Goal: Task Accomplishment & Management: Use online tool/utility

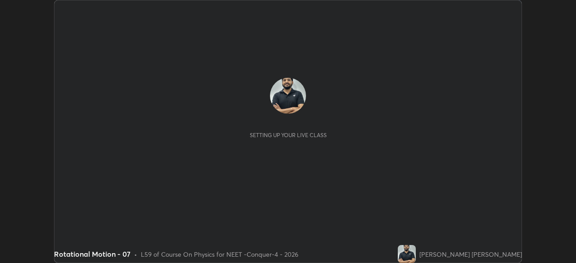
scroll to position [263, 576]
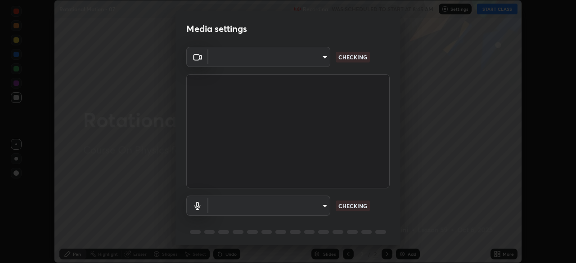
click at [317, 60] on body "Erase all Rotational Motion - 07 Recording WAS SCHEDULED TO START AT 8:45 AM Se…" at bounding box center [288, 131] width 576 height 263
type input "17d2c207585f71db404e89a995004647405990faac99dbf05689083c50e95166"
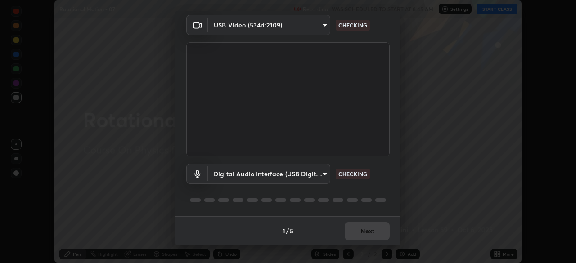
click at [314, 29] on body "Erase all Rotational Motion - 07 Recording WAS SCHEDULED TO START AT 8:45 AM Se…" at bounding box center [288, 131] width 576 height 263
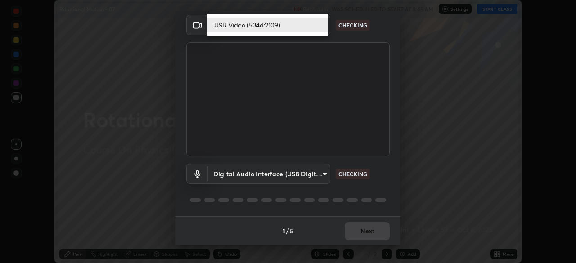
click at [309, 30] on li "USB Video (534d:2109)" at bounding box center [268, 25] width 122 height 15
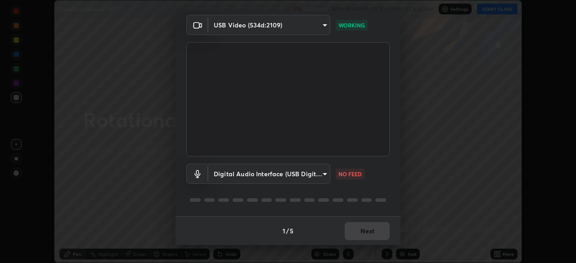
click at [310, 28] on body "Erase all Rotational Motion - 07 Recording WAS SCHEDULED TO START AT 8:45 AM Se…" at bounding box center [288, 131] width 576 height 263
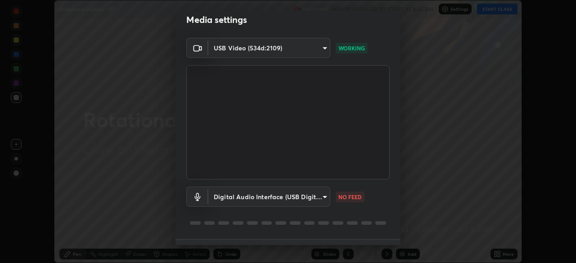
scroll to position [0, 0]
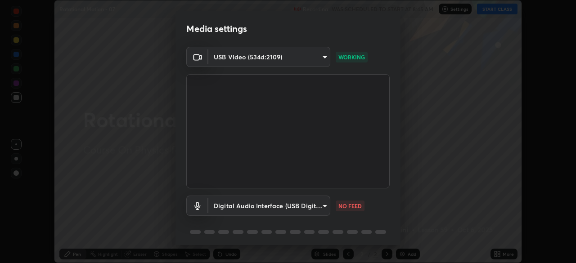
click at [270, 209] on body "Erase all Rotational Motion - 07 Recording WAS SCHEDULED TO START AT 8:45 AM Se…" at bounding box center [288, 131] width 576 height 263
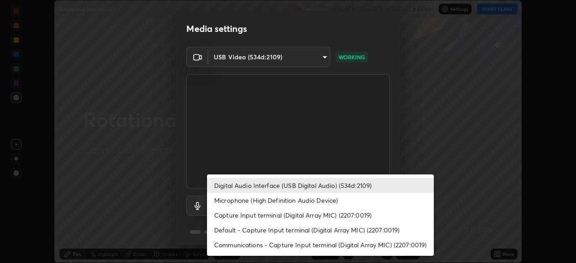
click at [243, 231] on li "Default - Capture Input terminal (Digital Array MIC) (2207:0019)" at bounding box center [320, 230] width 227 height 15
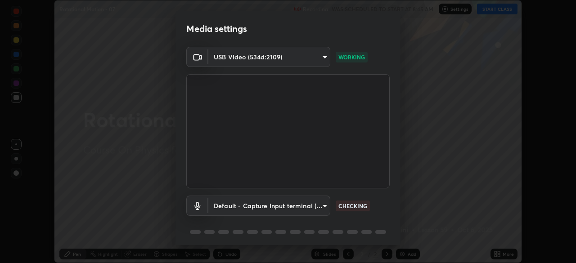
click at [253, 209] on body "Erase all Rotational Motion - 07 Recording WAS SCHEDULED TO START AT 8:45 AM Se…" at bounding box center [288, 131] width 576 height 263
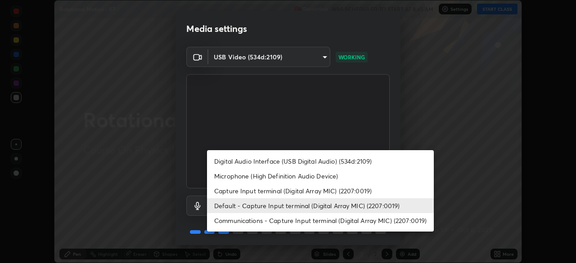
click at [250, 162] on li "Digital Audio Interface (USB Digital Audio) (534d:2109)" at bounding box center [320, 161] width 227 height 15
type input "6e93963290be9e002d36fcff9af5c9dc0fcdf2d6009eea6ab14cdaedc368ef8d"
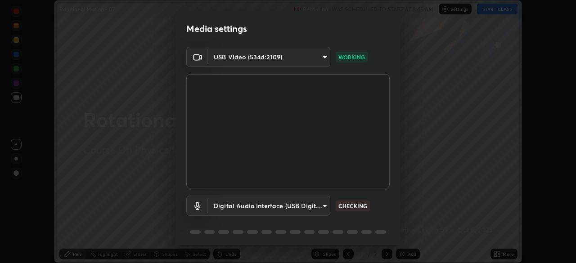
click at [291, 61] on body "Erase all Rotational Motion - 07 Recording WAS SCHEDULED TO START AT 8:45 AM Se…" at bounding box center [288, 131] width 576 height 263
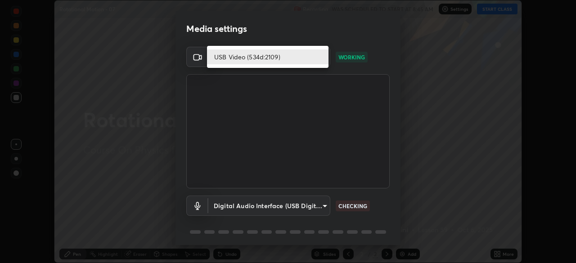
click at [287, 56] on li "USB Video (534d:2109)" at bounding box center [268, 57] width 122 height 15
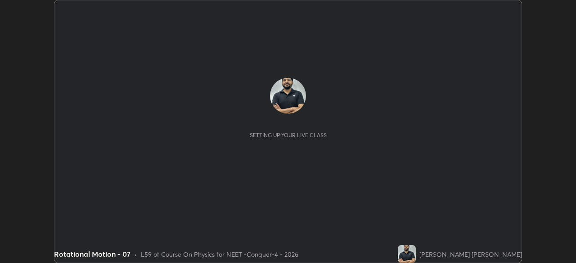
scroll to position [263, 576]
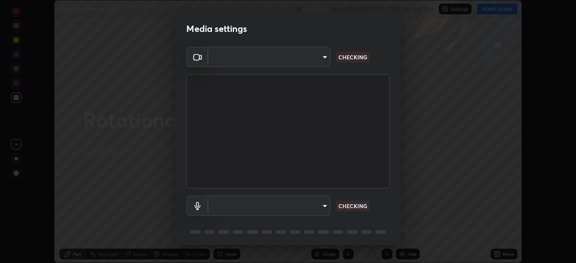
click at [313, 61] on body "Erase all Rotational Motion - 07 Recording WAS SCHEDULED TO START AT 8:45 AM Se…" at bounding box center [288, 131] width 576 height 263
click at [310, 57] on div at bounding box center [288, 131] width 576 height 263
type input "17d2c207585f71db404e89a995004647405990faac99dbf05689083c50e95166"
type input "6e93963290be9e002d36fcff9af5c9dc0fcdf2d6009eea6ab14cdaedc368ef8d"
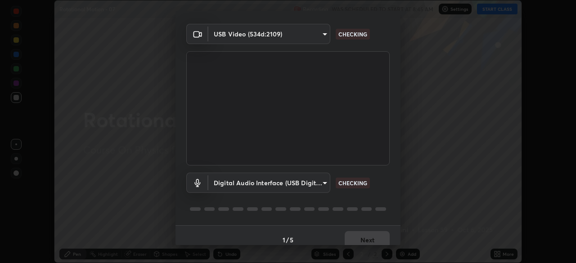
scroll to position [32, 0]
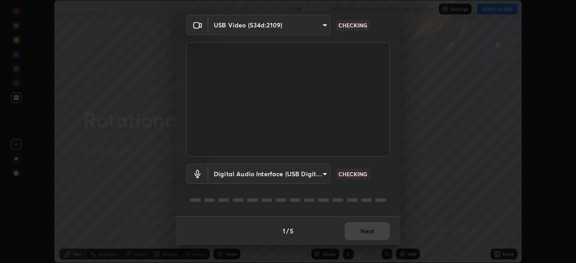
click at [308, 175] on body "Erase all Rotational Motion - 07 Recording WAS SCHEDULED TO START AT 8:45 AM Se…" at bounding box center [288, 131] width 576 height 263
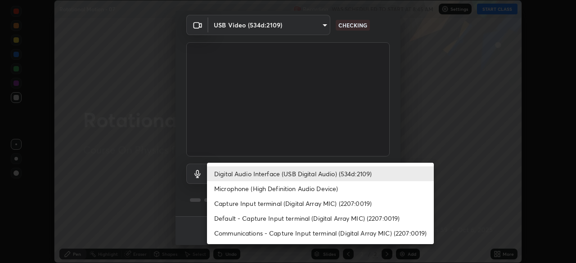
click at [310, 178] on li "Digital Audio Interface (USB Digital Audio) (534d:2109)" at bounding box center [320, 174] width 227 height 15
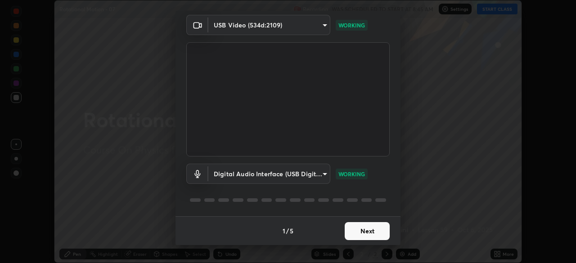
click at [359, 236] on button "Next" at bounding box center [367, 231] width 45 height 18
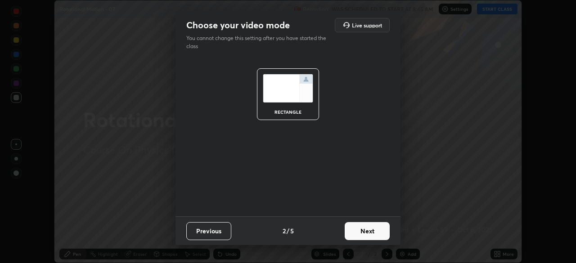
scroll to position [0, 0]
click at [370, 233] on button "Next" at bounding box center [367, 231] width 45 height 18
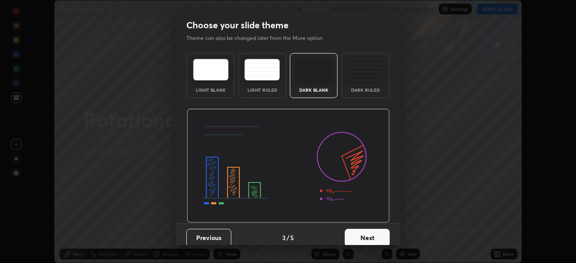
click at [376, 235] on button "Next" at bounding box center [367, 238] width 45 height 18
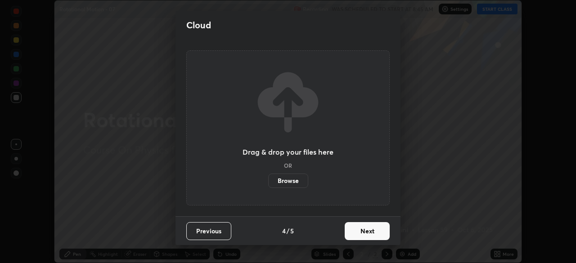
click at [387, 239] on button "Next" at bounding box center [367, 231] width 45 height 18
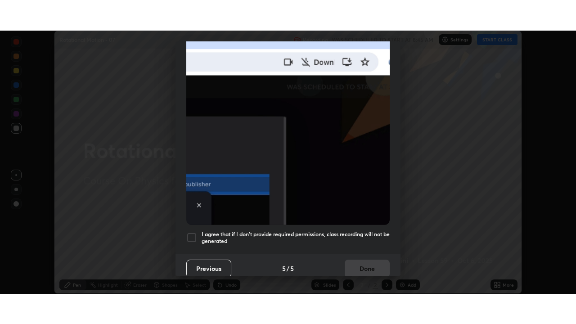
scroll to position [216, 0]
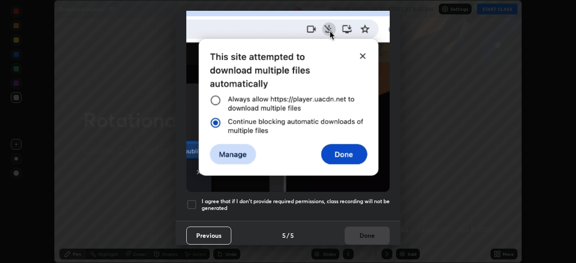
click at [196, 203] on div at bounding box center [191, 205] width 11 height 11
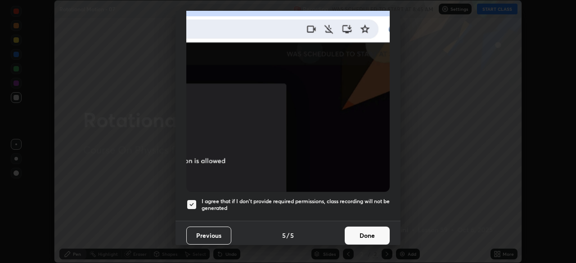
click at [371, 234] on button "Done" at bounding box center [367, 236] width 45 height 18
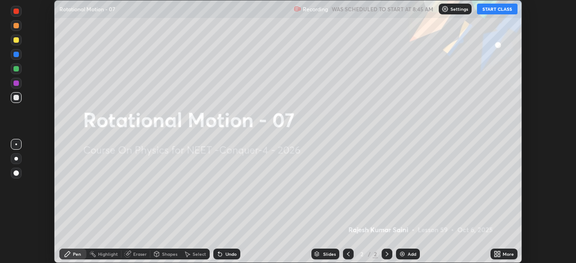
click at [500, 256] on icon at bounding box center [499, 256] width 2 height 2
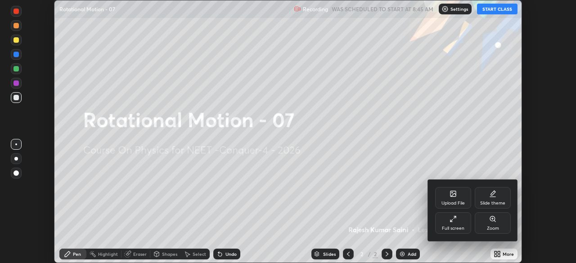
click at [455, 230] on div "Full screen" at bounding box center [453, 229] width 23 height 5
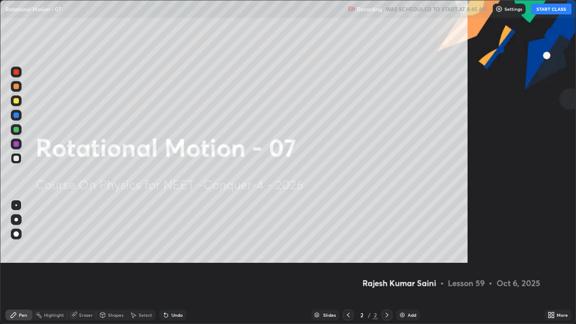
scroll to position [324, 576]
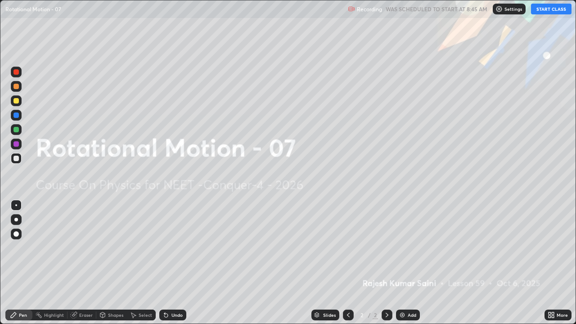
click at [507, 8] on p "Settings" at bounding box center [514, 9] width 18 height 5
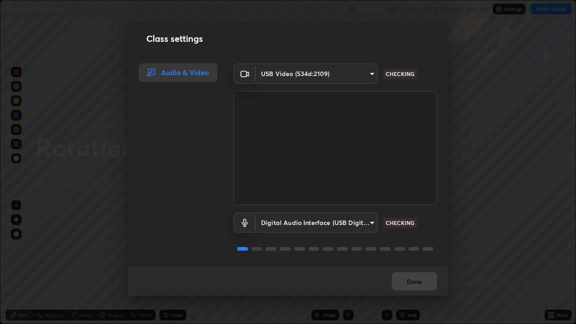
scroll to position [1, 0]
click at [416, 263] on button "Done" at bounding box center [414, 281] width 45 height 18
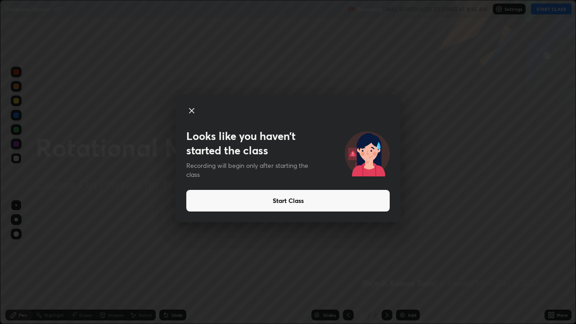
click at [337, 202] on button "Start Class" at bounding box center [288, 201] width 204 height 22
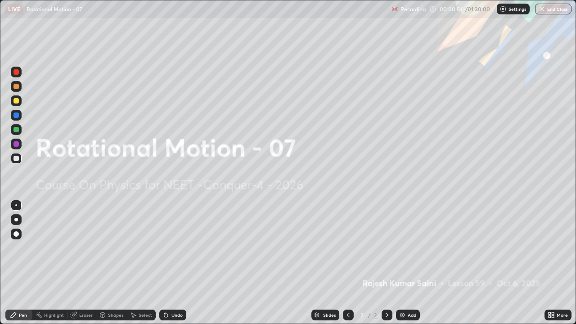
click at [15, 73] on div at bounding box center [16, 71] width 5 height 5
click at [16, 220] on div at bounding box center [16, 220] width 4 height 4
click at [404, 263] on img at bounding box center [402, 315] width 7 height 7
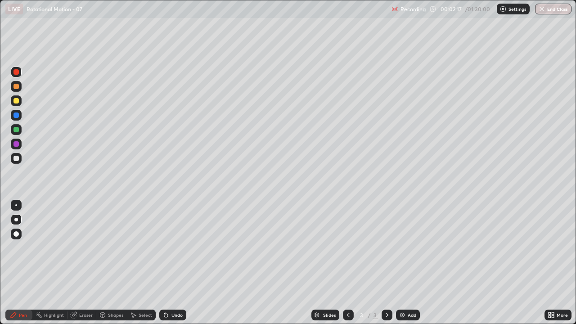
click at [14, 159] on div at bounding box center [16, 158] width 5 height 5
click at [17, 159] on div at bounding box center [16, 158] width 5 height 5
click at [16, 159] on div at bounding box center [16, 158] width 5 height 5
click at [109, 263] on div "Shapes" at bounding box center [115, 315] width 15 height 5
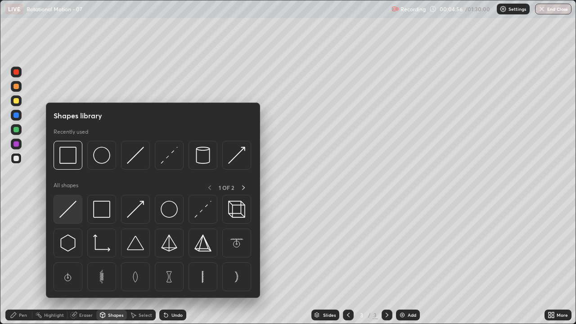
click at [70, 214] on img at bounding box center [67, 209] width 17 height 17
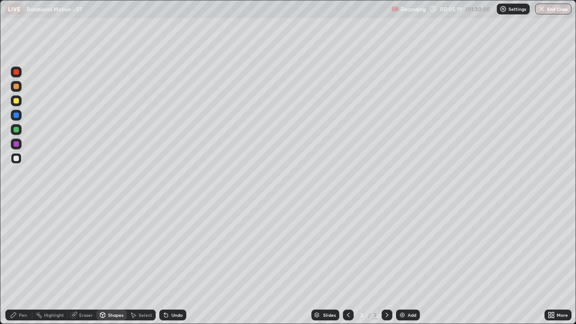
click at [108, 263] on div "Shapes" at bounding box center [115, 315] width 15 height 5
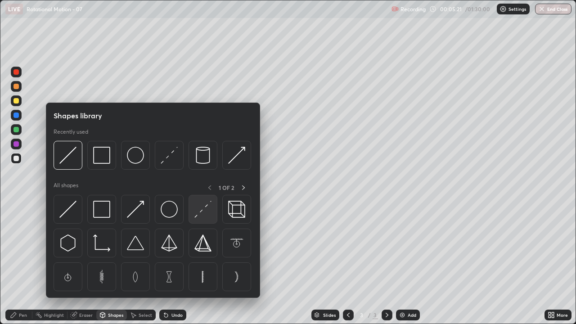
click at [196, 213] on img at bounding box center [203, 209] width 17 height 17
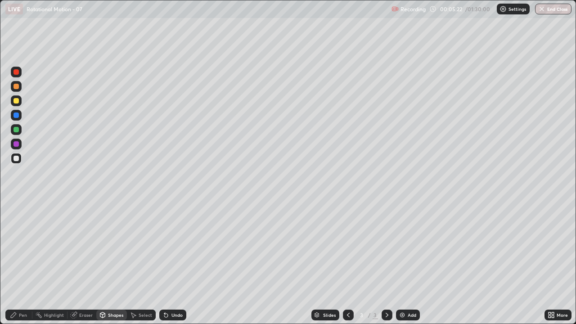
click at [16, 104] on div at bounding box center [16, 100] width 11 height 11
click at [15, 130] on div at bounding box center [16, 129] width 5 height 5
click at [15, 158] on div at bounding box center [16, 158] width 5 height 5
click at [14, 263] on div "Pen" at bounding box center [18, 315] width 27 height 11
click at [165, 263] on icon at bounding box center [166, 316] width 4 height 4
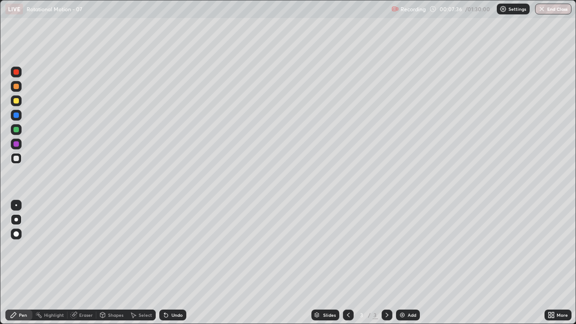
click at [172, 263] on div "Undo" at bounding box center [177, 315] width 11 height 5
click at [174, 263] on div "Undo" at bounding box center [177, 315] width 11 height 5
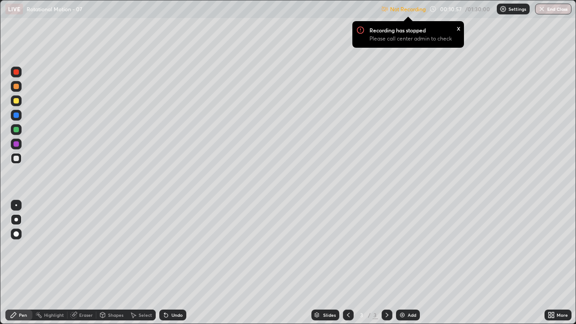
click at [516, 10] on p "Settings" at bounding box center [518, 9] width 18 height 5
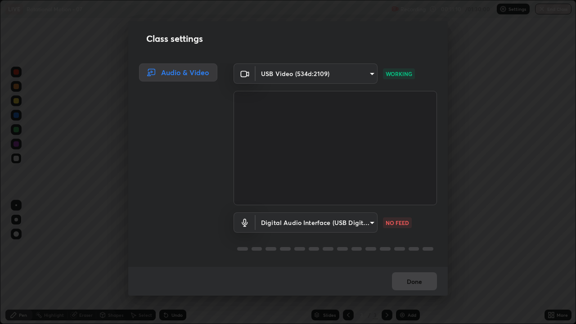
click at [418, 263] on div "Done" at bounding box center [288, 281] width 320 height 29
click at [421, 263] on div "Done" at bounding box center [288, 281] width 320 height 29
click at [417, 241] on div "Digital Audio Interface (USB Digital Audio) (534d:2109) 6e93963290be9e002d36fcf…" at bounding box center [336, 235] width 204 height 60
click at [419, 238] on div "Digital Audio Interface (USB Digital Audio) (534d:2109) 6e93963290be9e002d36fcf…" at bounding box center [336, 235] width 204 height 60
click at [400, 220] on p "NO FEED" at bounding box center [397, 223] width 23 height 8
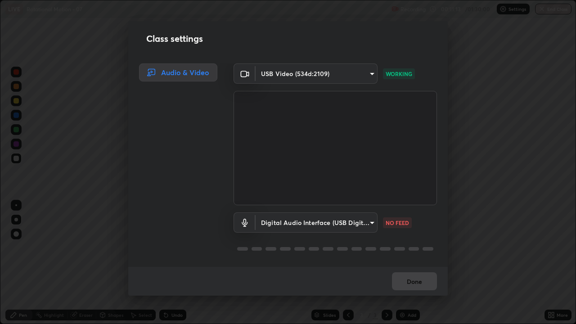
click at [399, 223] on p "NO FEED" at bounding box center [397, 223] width 23 height 8
click at [417, 263] on div "Done" at bounding box center [288, 281] width 320 height 29
click at [420, 263] on div "Done" at bounding box center [288, 281] width 320 height 29
click at [297, 219] on body "Erase all LIVE Rotational Motion - 07 Recording 00:11:29 / 01:30:00 Settings En…" at bounding box center [288, 162] width 576 height 324
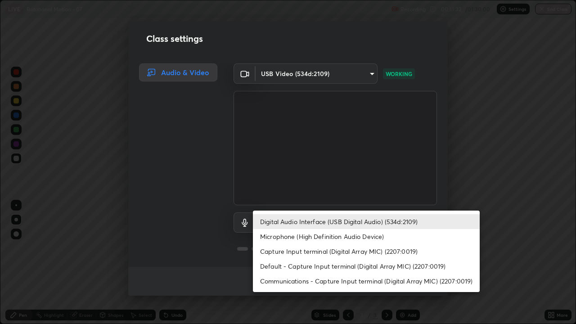
click at [341, 222] on li "Digital Audio Interface (USB Digital Audio) (534d:2109)" at bounding box center [366, 221] width 227 height 15
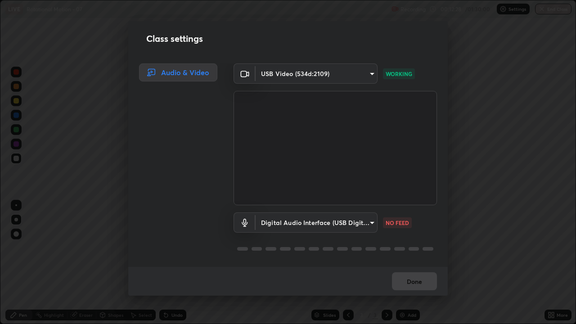
click at [300, 78] on body "Erase all LIVE Rotational Motion - 07 Recording 00:12:28 / 01:30:00 Settings En…" at bounding box center [288, 162] width 576 height 324
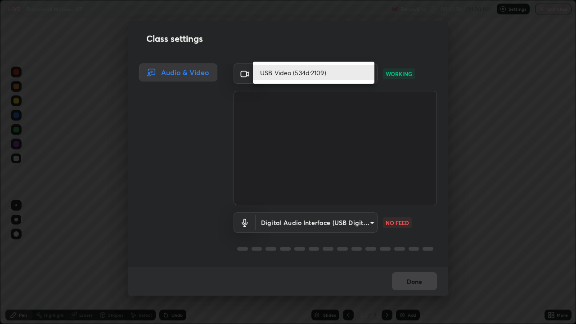
click at [301, 76] on li "USB Video (534d:2109)" at bounding box center [314, 72] width 122 height 15
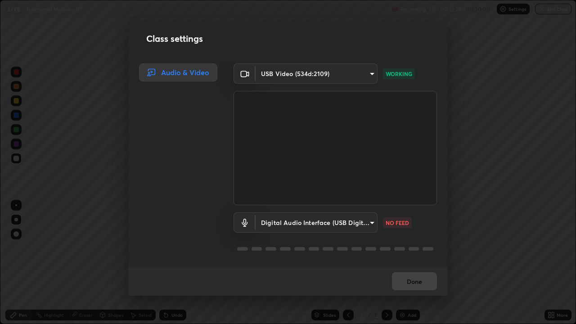
scroll to position [0, 0]
click at [357, 81] on body "Erase all LIVE Rotational Motion - 07 Recording 00:12:43 / 01:30:00 Settings En…" at bounding box center [288, 162] width 576 height 324
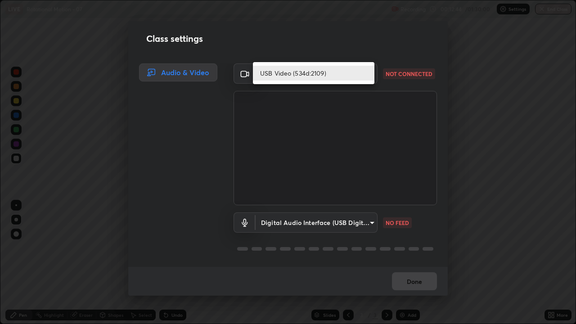
click at [358, 75] on li "USB Video (534d:2109)" at bounding box center [314, 73] width 122 height 15
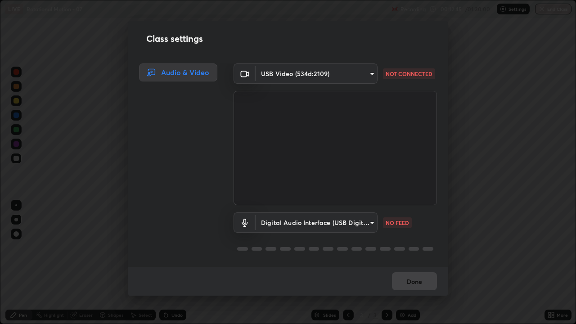
scroll to position [1, 0]
click at [351, 227] on body "Erase all LIVE Rotational Motion - 07 Recording 00:12:47 / 01:30:00 Settings En…" at bounding box center [288, 162] width 576 height 324
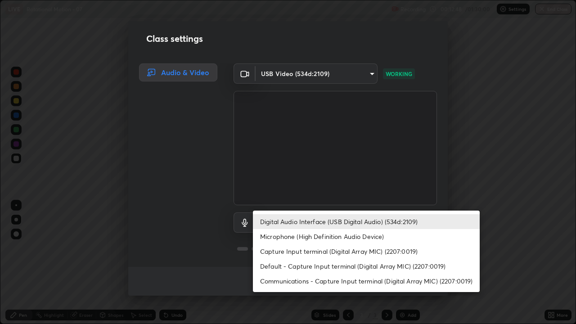
click at [311, 263] on li "Default - Capture Input terminal (Digital Array MIC) (2207:0019)" at bounding box center [366, 266] width 227 height 15
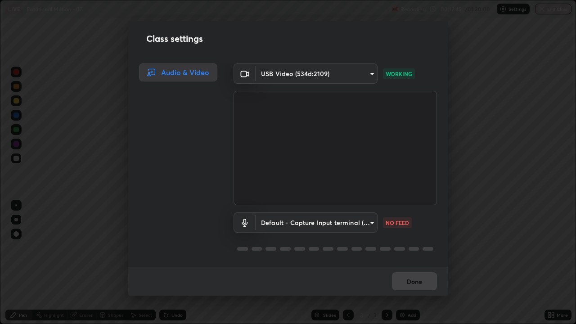
click at [328, 228] on body "Erase all LIVE Rotational Motion - 07 Recording 00:12:49 / 01:30:00 Settings En…" at bounding box center [288, 162] width 576 height 324
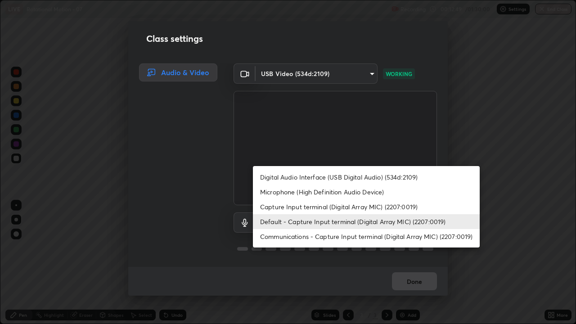
click at [334, 181] on li "Digital Audio Interface (USB Digital Audio) (534d:2109)" at bounding box center [366, 177] width 227 height 15
type input "6e93963290be9e002d36fcff9af5c9dc0fcdf2d6009eea6ab14cdaedc368ef8d"
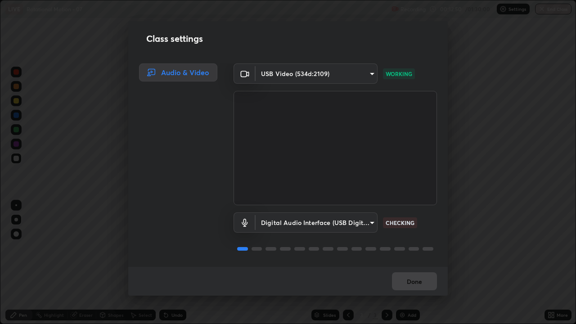
click at [352, 82] on body "Erase all LIVE Rotational Motion - 07 Recording 00:12:50 / 01:30:00 Settings En…" at bounding box center [288, 162] width 576 height 324
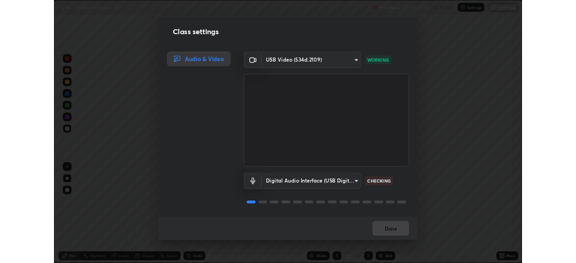
scroll to position [0, 0]
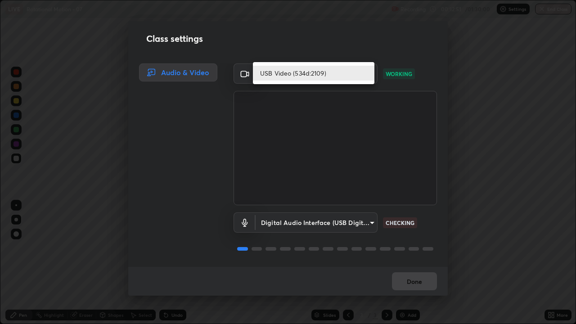
click at [351, 76] on li "USB Video (534d:2109)" at bounding box center [314, 73] width 122 height 15
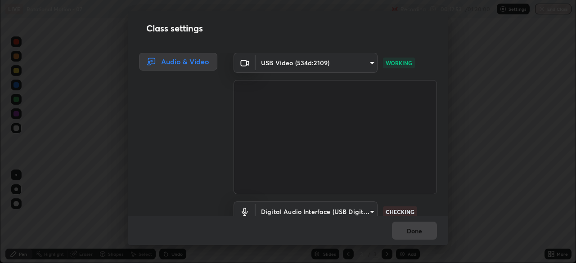
scroll to position [44772, 44459]
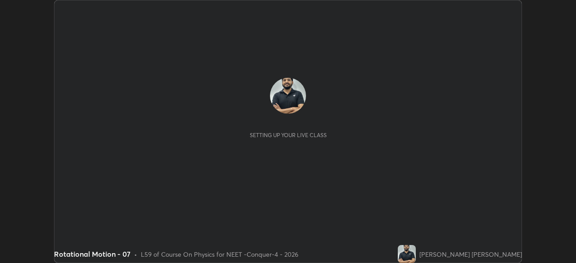
scroll to position [263, 576]
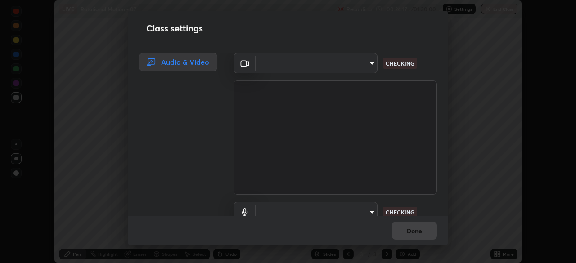
type input "17d2c207585f71db404e89a995004647405990faac99dbf05689083c50e95166"
type input "6e93963290be9e002d36fcff9af5c9dc0fcdf2d6009eea6ab14cdaedc368ef8d"
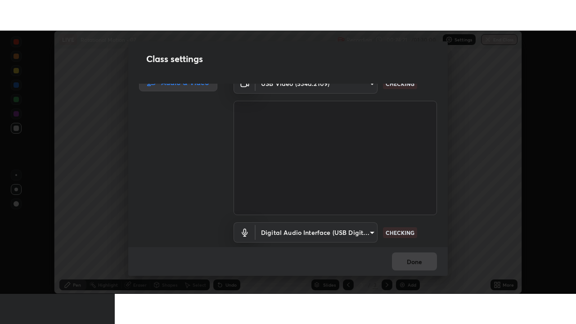
scroll to position [41, 0]
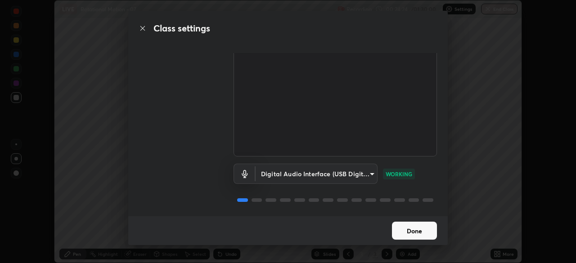
click at [408, 232] on button "Done" at bounding box center [414, 231] width 45 height 18
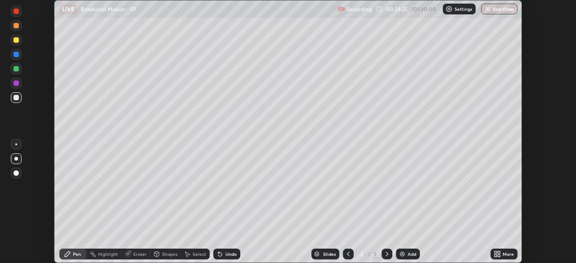
click at [496, 255] on icon at bounding box center [496, 256] width 2 height 2
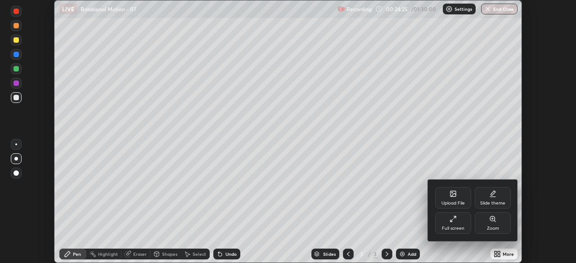
click at [455, 229] on div "Full screen" at bounding box center [453, 229] width 23 height 5
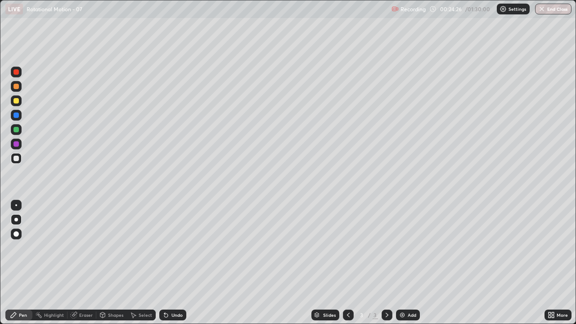
scroll to position [324, 576]
click at [504, 11] on img at bounding box center [503, 8] width 7 height 7
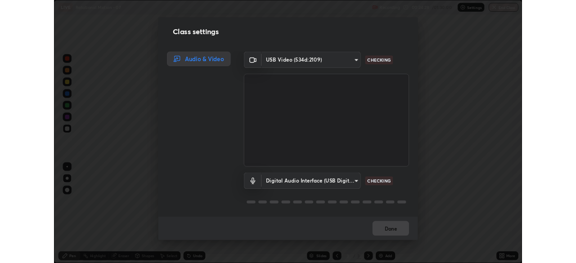
scroll to position [1, 0]
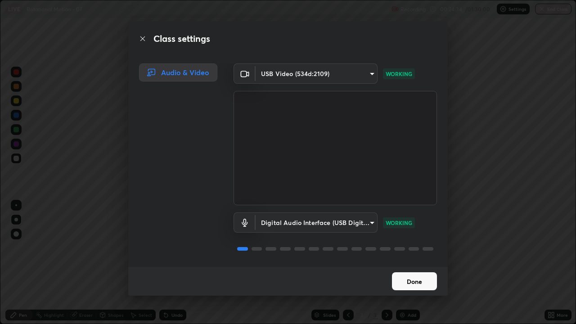
click at [411, 263] on button "Done" at bounding box center [414, 281] width 45 height 18
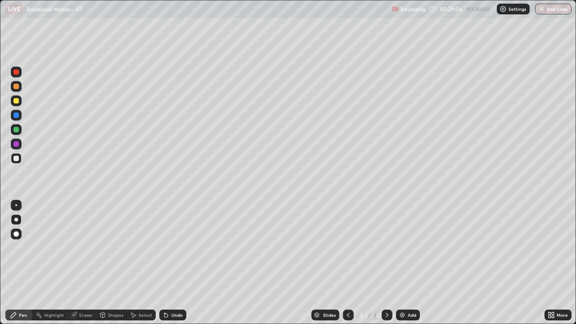
click at [404, 263] on img at bounding box center [402, 315] width 7 height 7
click at [16, 74] on div at bounding box center [16, 71] width 5 height 5
click at [16, 160] on div at bounding box center [16, 158] width 5 height 5
click at [16, 104] on div at bounding box center [16, 100] width 11 height 11
click at [17, 157] on div at bounding box center [16, 158] width 5 height 5
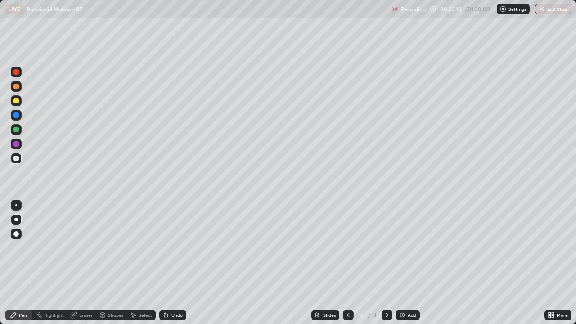
click at [14, 103] on div at bounding box center [16, 100] width 5 height 5
click at [18, 159] on div at bounding box center [16, 158] width 5 height 5
click at [407, 263] on div "Add" at bounding box center [408, 315] width 24 height 11
click at [14, 74] on div at bounding box center [16, 71] width 5 height 5
click at [16, 160] on div at bounding box center [16, 158] width 5 height 5
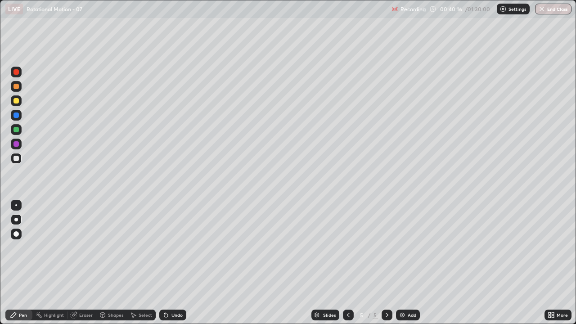
click at [15, 160] on div at bounding box center [16, 158] width 5 height 5
click at [16, 73] on div at bounding box center [16, 71] width 5 height 5
click at [80, 263] on div "Eraser" at bounding box center [86, 315] width 14 height 5
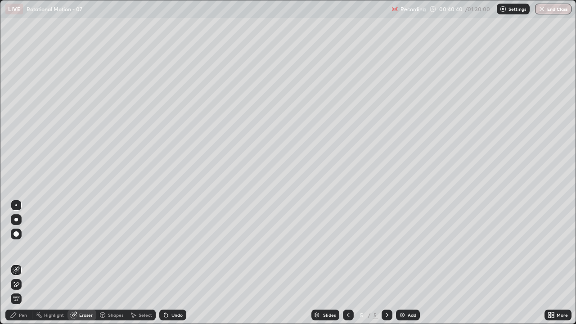
click at [15, 263] on icon at bounding box center [13, 315] width 7 height 7
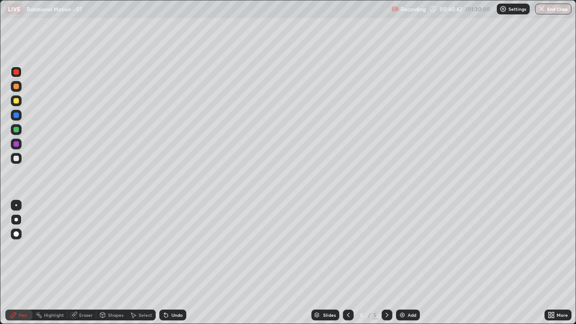
click at [16, 104] on div at bounding box center [16, 100] width 11 height 11
click at [18, 160] on div at bounding box center [16, 158] width 5 height 5
click at [140, 263] on div "Select" at bounding box center [146, 315] width 14 height 5
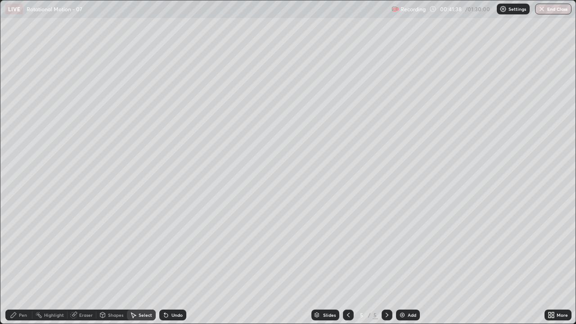
click at [115, 263] on div "Shapes" at bounding box center [115, 315] width 15 height 5
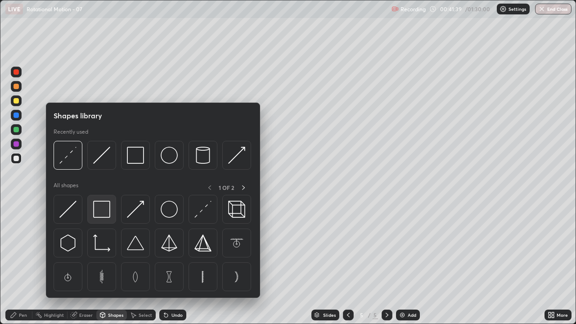
click at [104, 204] on img at bounding box center [101, 209] width 17 height 17
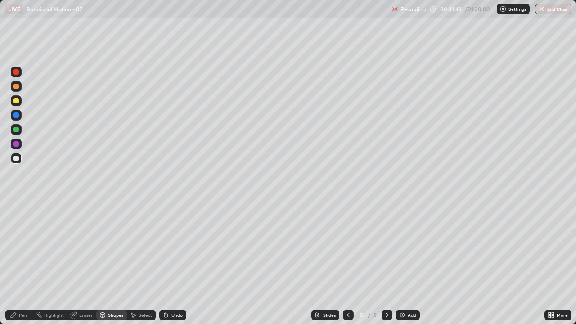
click at [20, 263] on div "Pen" at bounding box center [23, 315] width 8 height 5
click at [18, 102] on div at bounding box center [16, 100] width 5 height 5
click at [173, 263] on div "Undo" at bounding box center [177, 315] width 11 height 5
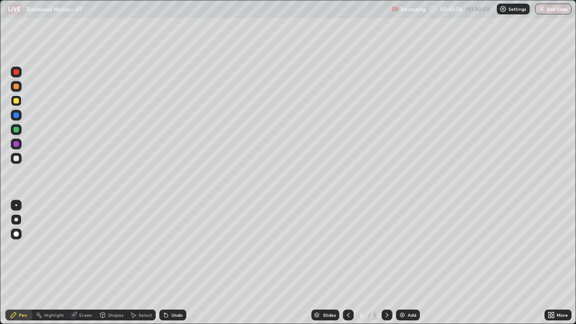
click at [174, 263] on div "Undo" at bounding box center [172, 315] width 27 height 11
click at [17, 160] on div at bounding box center [16, 158] width 5 height 5
click at [16, 160] on div at bounding box center [16, 158] width 5 height 5
click at [17, 161] on div at bounding box center [16, 158] width 5 height 5
click at [16, 116] on div at bounding box center [16, 115] width 5 height 5
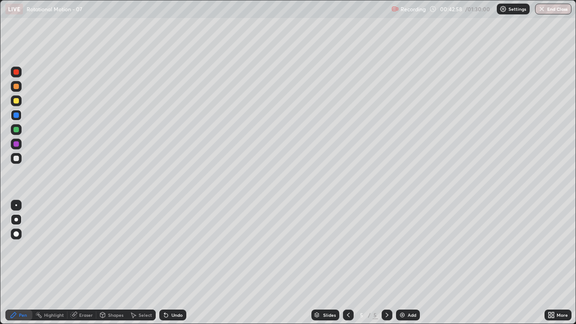
click at [16, 130] on div at bounding box center [16, 129] width 5 height 5
click at [16, 162] on div at bounding box center [16, 158] width 11 height 11
click at [14, 131] on div at bounding box center [16, 129] width 5 height 5
click at [17, 162] on div at bounding box center [16, 158] width 11 height 11
click at [404, 263] on img at bounding box center [402, 315] width 7 height 7
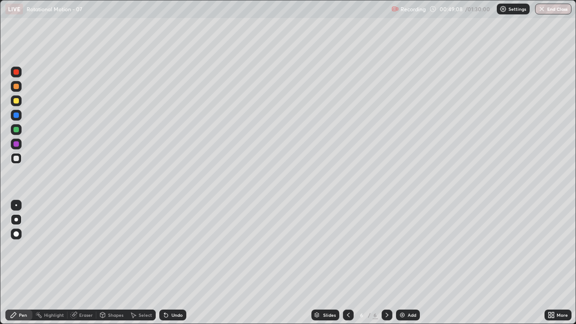
click at [15, 76] on div at bounding box center [16, 72] width 11 height 11
click at [16, 159] on div at bounding box center [16, 158] width 5 height 5
click at [15, 104] on div at bounding box center [16, 100] width 11 height 11
click at [15, 158] on div at bounding box center [16, 158] width 5 height 5
click at [17, 103] on div at bounding box center [16, 100] width 5 height 5
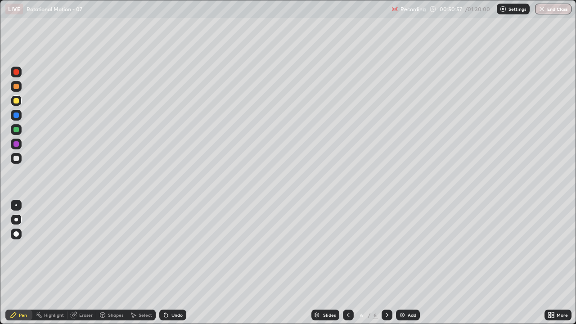
click at [16, 131] on div at bounding box center [16, 129] width 5 height 5
click at [172, 263] on div "Undo" at bounding box center [177, 315] width 11 height 5
click at [178, 263] on div "Undo" at bounding box center [177, 315] width 11 height 5
click at [179, 263] on div "Undo" at bounding box center [177, 315] width 11 height 5
click at [178, 263] on div "Undo" at bounding box center [177, 315] width 11 height 5
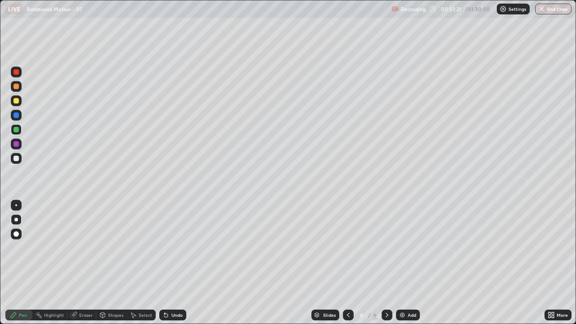
click at [177, 263] on div "Undo" at bounding box center [177, 315] width 11 height 5
click at [349, 263] on icon at bounding box center [348, 315] width 7 height 7
click at [386, 263] on icon at bounding box center [387, 315] width 7 height 7
click at [402, 263] on img at bounding box center [402, 315] width 7 height 7
click at [16, 73] on div at bounding box center [16, 71] width 5 height 5
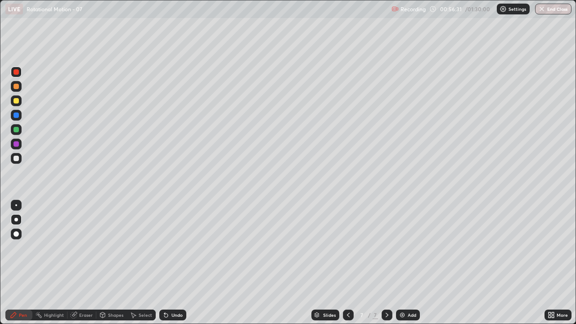
click at [17, 160] on div at bounding box center [16, 158] width 5 height 5
click at [14, 160] on div at bounding box center [16, 158] width 5 height 5
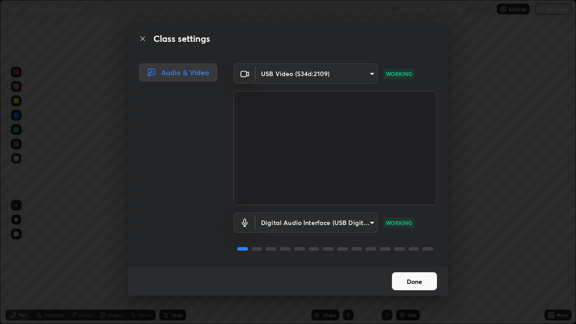
click at [430, 263] on button "Done" at bounding box center [414, 281] width 45 height 18
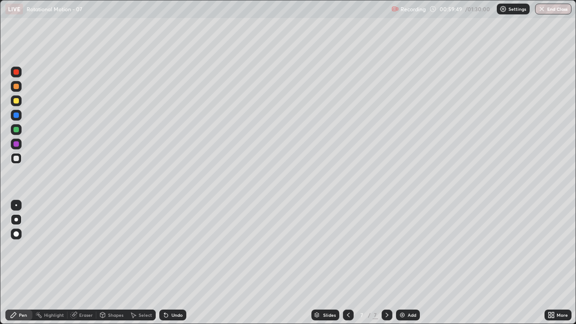
click at [15, 132] on div at bounding box center [16, 129] width 5 height 5
click at [403, 263] on img at bounding box center [402, 315] width 7 height 7
click at [16, 76] on div at bounding box center [16, 72] width 11 height 11
click at [111, 263] on div "Shapes" at bounding box center [115, 315] width 15 height 5
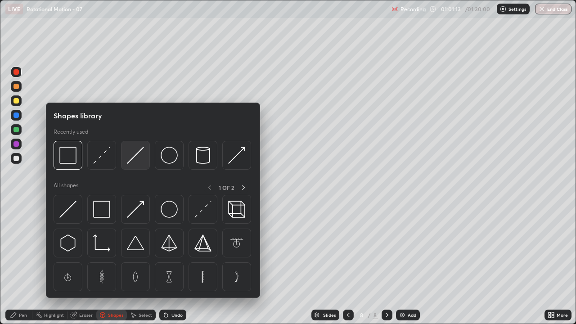
click at [132, 163] on img at bounding box center [135, 155] width 17 height 17
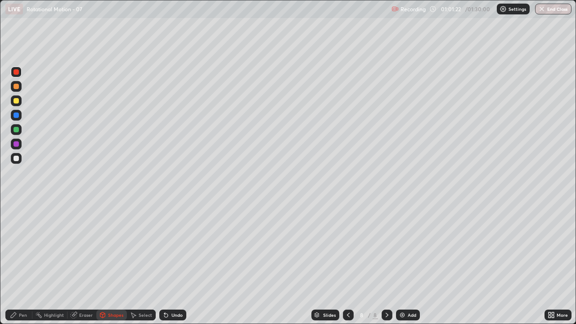
click at [20, 263] on div "Pen" at bounding box center [23, 315] width 8 height 5
click at [15, 160] on div at bounding box center [16, 158] width 5 height 5
click at [77, 263] on div "Eraser" at bounding box center [82, 315] width 29 height 11
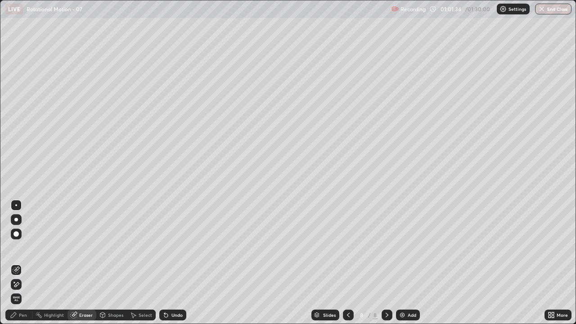
click at [106, 263] on div "Shapes" at bounding box center [111, 315] width 31 height 11
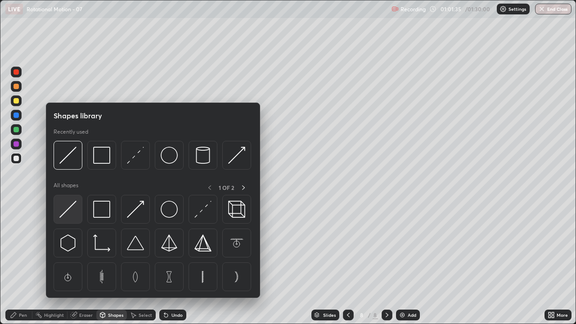
click at [72, 208] on img at bounding box center [67, 209] width 17 height 17
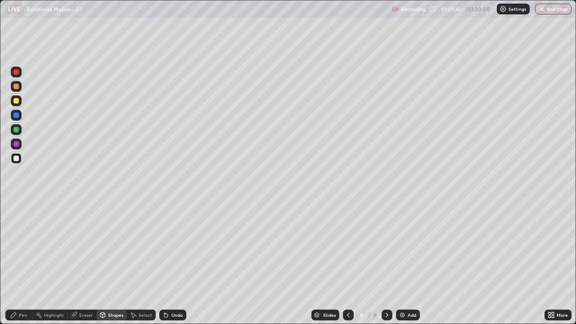
click at [22, 263] on div "Pen" at bounding box center [18, 315] width 27 height 11
click at [172, 263] on div "Undo" at bounding box center [177, 315] width 11 height 5
click at [16, 131] on div at bounding box center [16, 129] width 5 height 5
click at [346, 263] on icon at bounding box center [348, 315] width 7 height 7
click at [386, 263] on icon at bounding box center [387, 315] width 7 height 7
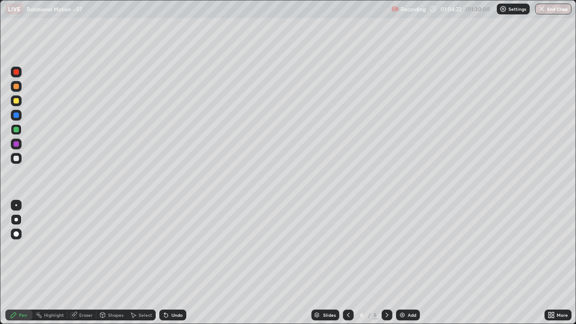
click at [114, 263] on div "Shapes" at bounding box center [115, 315] width 15 height 5
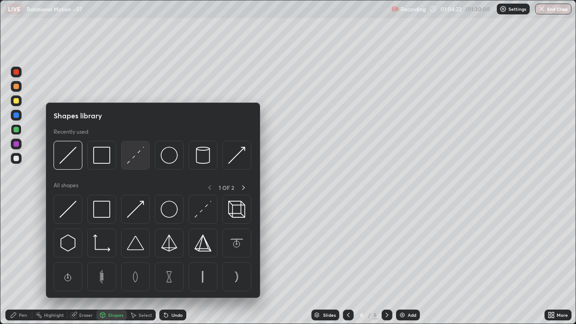
click at [133, 161] on img at bounding box center [135, 155] width 17 height 17
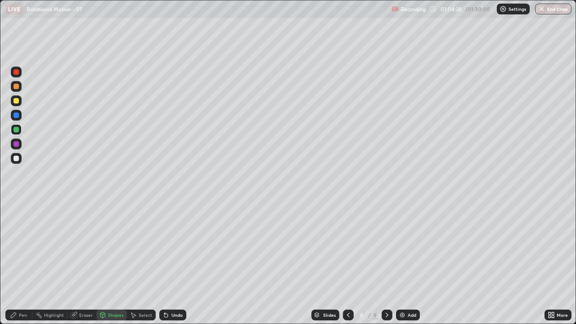
click at [24, 263] on div "Pen" at bounding box center [23, 315] width 8 height 5
click at [169, 263] on div "Undo" at bounding box center [172, 315] width 27 height 11
click at [18, 144] on div at bounding box center [16, 143] width 5 height 5
click at [173, 263] on div "Undo" at bounding box center [177, 315] width 11 height 5
click at [15, 131] on div at bounding box center [16, 129] width 5 height 5
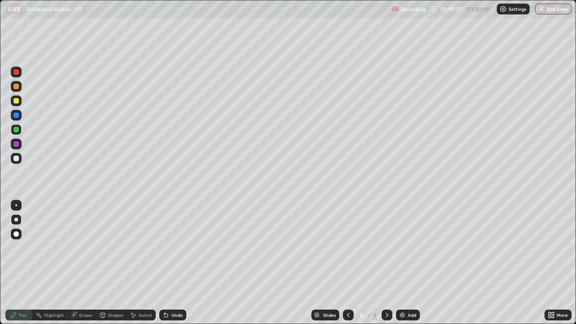
click at [21, 161] on div at bounding box center [16, 158] width 11 height 11
click at [14, 132] on div at bounding box center [16, 129] width 5 height 5
click at [172, 263] on div "Undo" at bounding box center [177, 315] width 11 height 5
click at [16, 160] on div at bounding box center [16, 158] width 5 height 5
click at [348, 263] on icon at bounding box center [348, 315] width 7 height 7
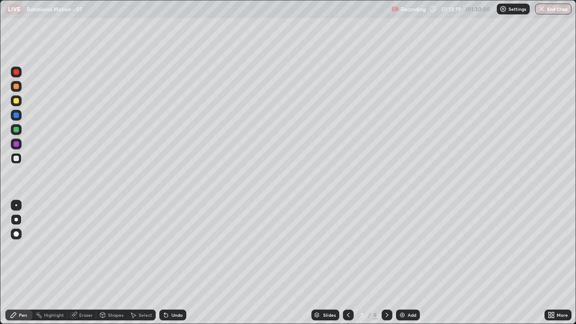
click at [386, 263] on icon at bounding box center [387, 315] width 7 height 7
click at [345, 263] on icon at bounding box center [348, 315] width 7 height 7
click at [382, 263] on div at bounding box center [387, 315] width 11 height 11
click at [400, 263] on img at bounding box center [402, 315] width 7 height 7
click at [85, 263] on div "Eraser" at bounding box center [86, 315] width 14 height 5
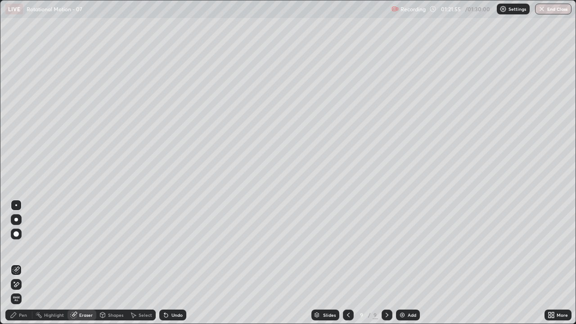
click at [23, 263] on div "Pen" at bounding box center [18, 315] width 27 height 11
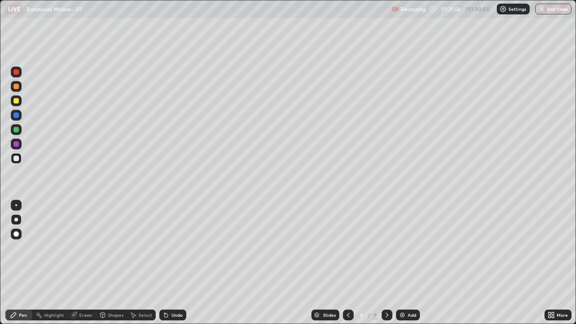
click at [15, 73] on div at bounding box center [16, 71] width 5 height 5
click at [16, 160] on div at bounding box center [16, 158] width 5 height 5
click at [401, 263] on img at bounding box center [402, 315] width 7 height 7
click at [16, 73] on div at bounding box center [16, 71] width 5 height 5
click at [175, 263] on div "Undo" at bounding box center [177, 315] width 11 height 5
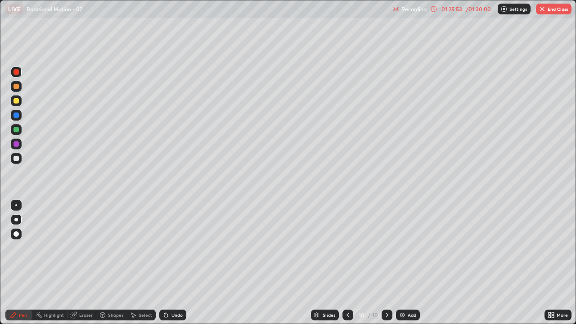
click at [175, 263] on div "Undo" at bounding box center [172, 315] width 27 height 11
click at [172, 263] on div "Undo" at bounding box center [177, 315] width 11 height 5
click at [14, 158] on div at bounding box center [16, 158] width 5 height 5
click at [15, 158] on div at bounding box center [16, 158] width 5 height 5
click at [17, 130] on div at bounding box center [16, 129] width 5 height 5
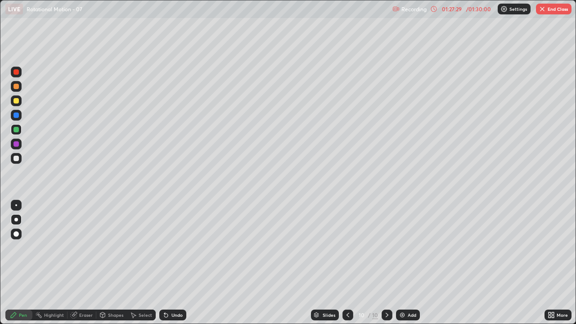
click at [15, 159] on div at bounding box center [16, 158] width 5 height 5
click at [172, 263] on div "Undo" at bounding box center [177, 315] width 11 height 5
click at [403, 263] on div "Add" at bounding box center [408, 315] width 24 height 11
click at [174, 263] on div "Undo" at bounding box center [172, 315] width 27 height 11
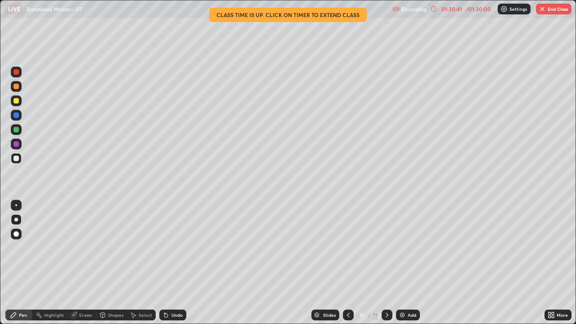
click at [348, 263] on icon at bounding box center [348, 315] width 7 height 7
click at [560, 9] on button "End Class" at bounding box center [554, 9] width 36 height 11
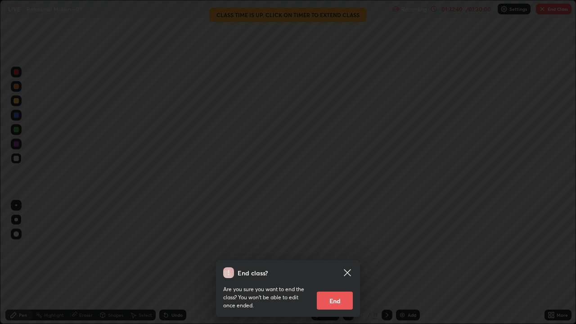
click at [341, 263] on button "End" at bounding box center [335, 301] width 36 height 18
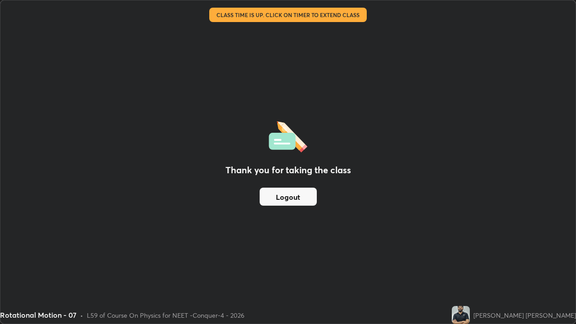
click at [273, 196] on button "Logout" at bounding box center [288, 197] width 57 height 18
click at [281, 193] on button "Logout" at bounding box center [288, 197] width 57 height 18
click at [462, 141] on div "Thank you for taking the class Logout" at bounding box center [288, 161] width 576 height 323
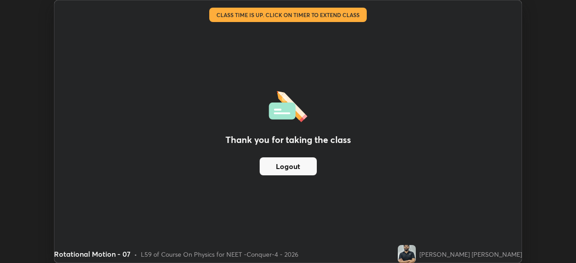
scroll to position [44772, 44459]
